Goal: Navigation & Orientation: Find specific page/section

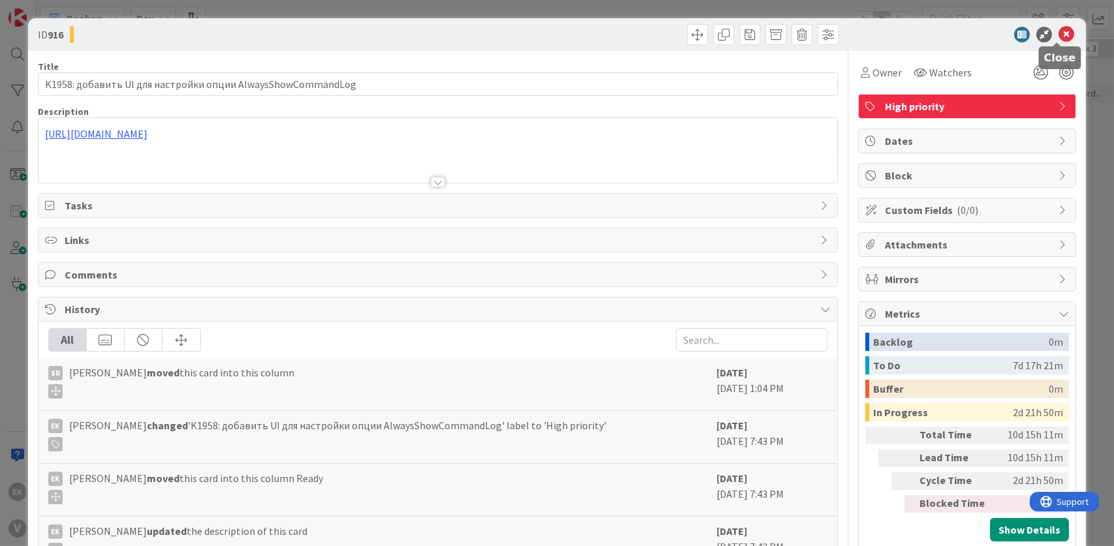
drag, startPoint x: 552, startPoint y: 178, endPoint x: 1058, endPoint y: 35, distance: 526.2
click at [1059, 35] on icon at bounding box center [1067, 35] width 16 height 16
drag, startPoint x: 672, startPoint y: 140, endPoint x: 1056, endPoint y: 35, distance: 398.8
click at [1059, 35] on icon at bounding box center [1067, 35] width 16 height 16
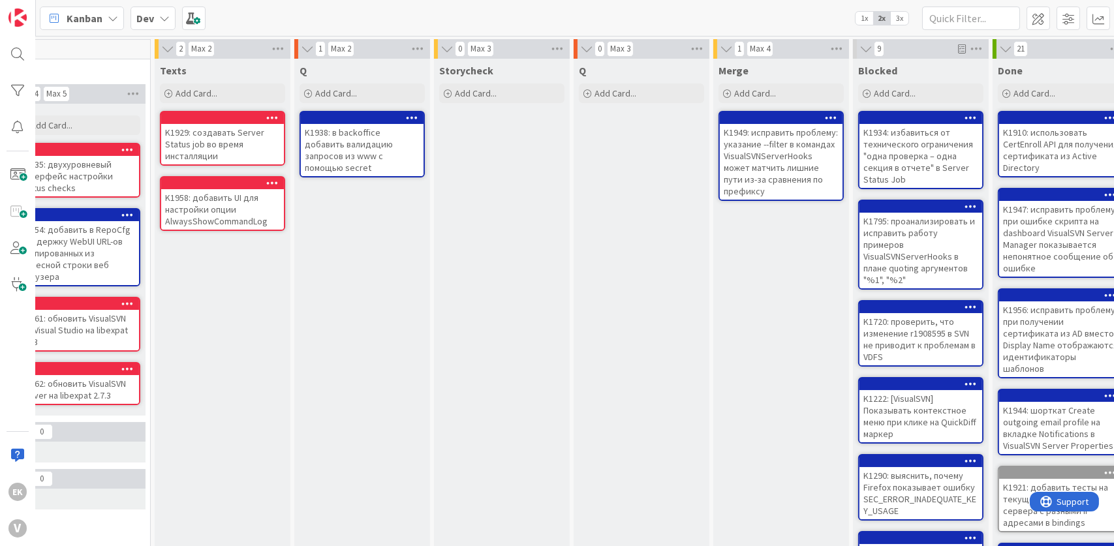
scroll to position [0, 456]
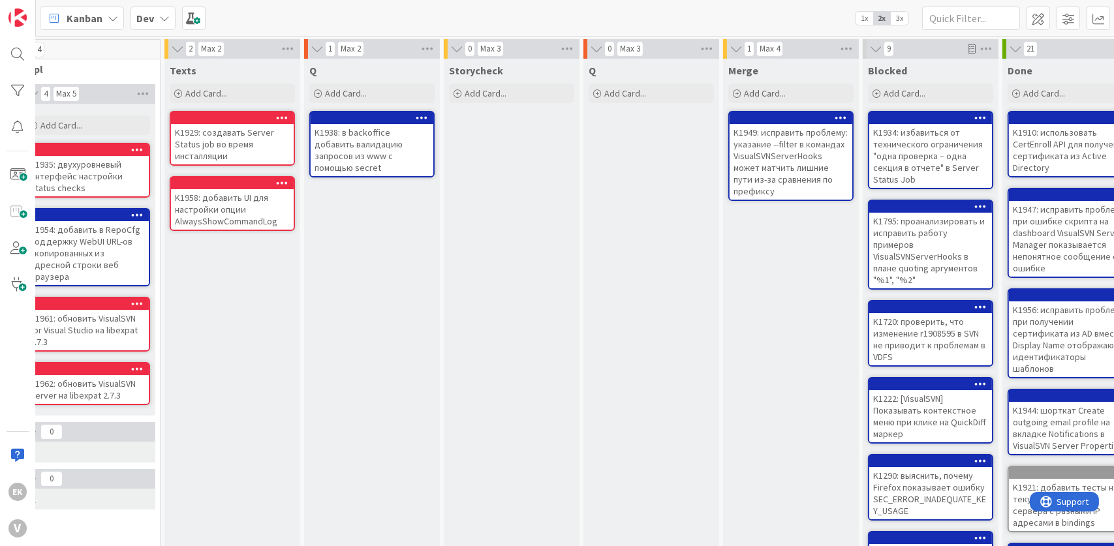
drag, startPoint x: 599, startPoint y: 347, endPoint x: 535, endPoint y: 268, distance: 102.1
click at [535, 268] on div "Storycheck Add Card..." at bounding box center [512, 503] width 136 height 889
